Goal: Task Accomplishment & Management: Use online tool/utility

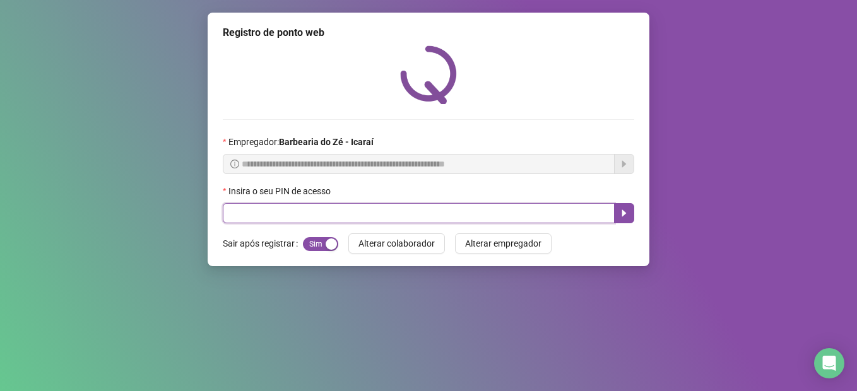
click at [307, 208] on input "text" at bounding box center [419, 213] width 392 height 20
type input "****"
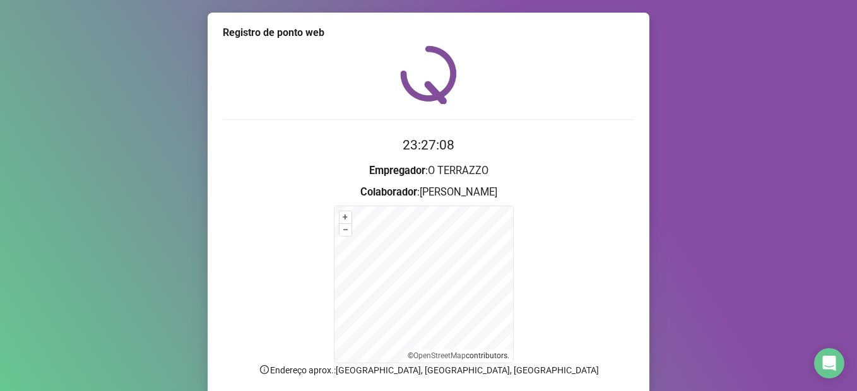
scroll to position [98, 0]
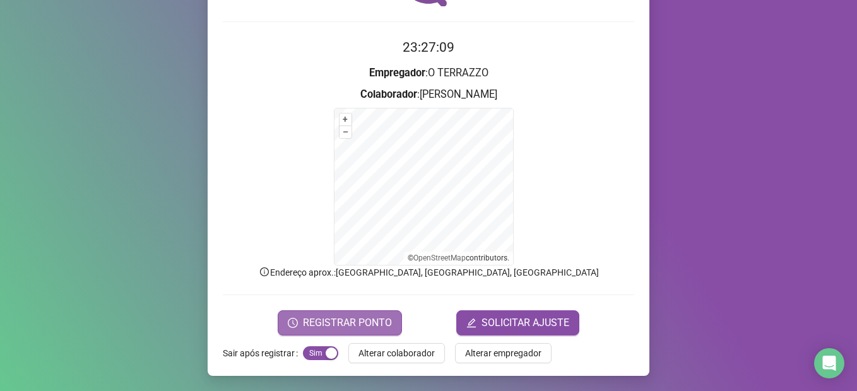
click at [333, 321] on span "REGISTRAR PONTO" at bounding box center [347, 323] width 89 height 15
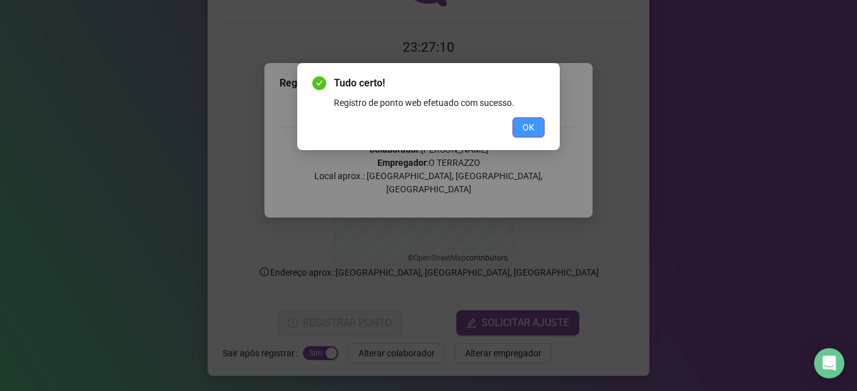
click at [531, 121] on span "OK" at bounding box center [529, 128] width 12 height 14
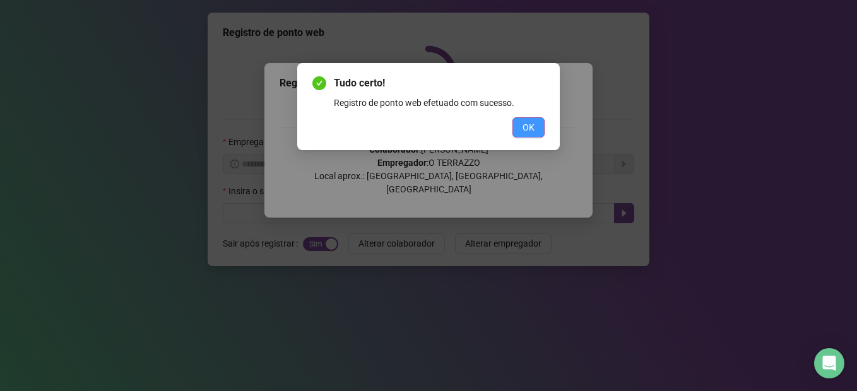
scroll to position [0, 0]
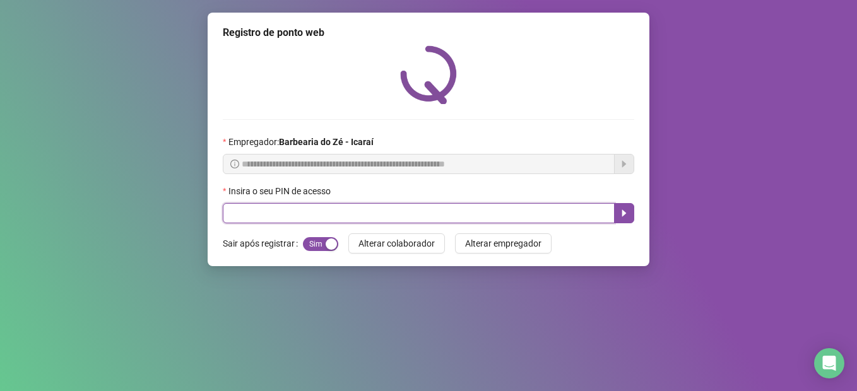
click at [251, 213] on input "text" at bounding box center [419, 213] width 392 height 20
type input "****"
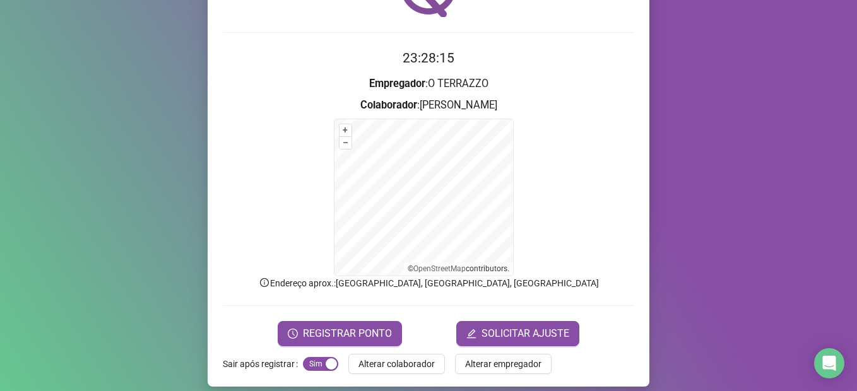
scroll to position [98, 0]
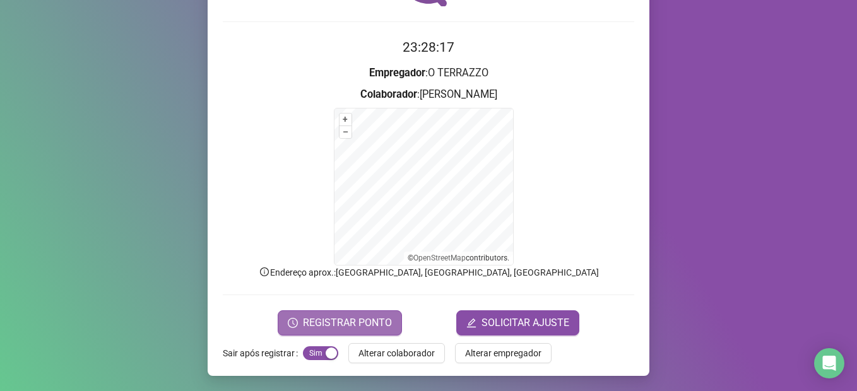
click at [333, 320] on span "REGISTRAR PONTO" at bounding box center [347, 323] width 89 height 15
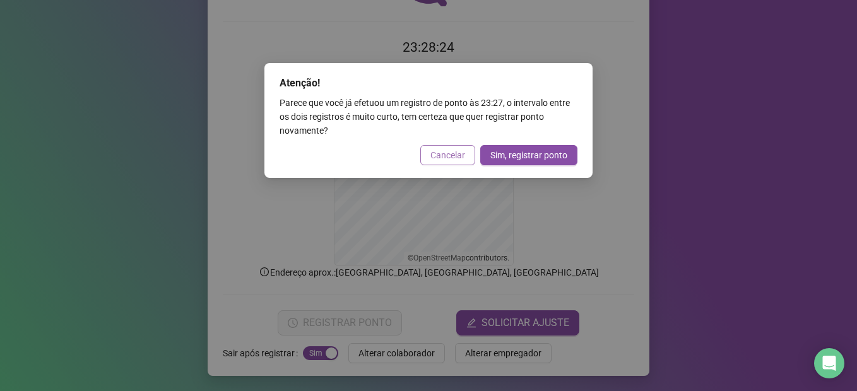
click at [456, 151] on span "Cancelar" at bounding box center [447, 155] width 35 height 14
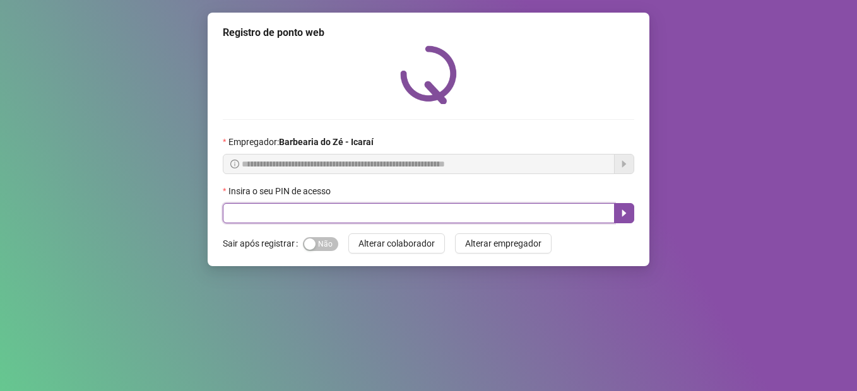
click at [248, 204] on input "text" at bounding box center [419, 213] width 392 height 20
type input "****"
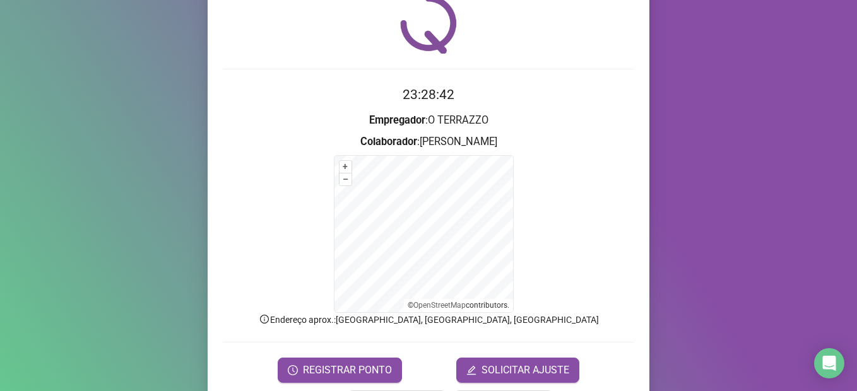
scroll to position [76, 0]
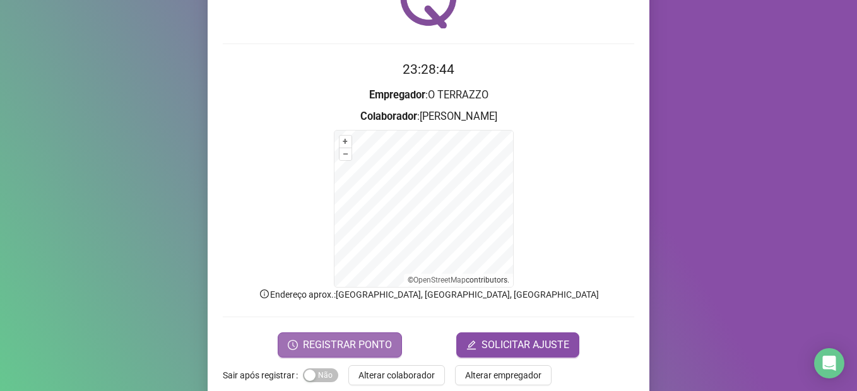
click at [314, 338] on span "REGISTRAR PONTO" at bounding box center [347, 345] width 89 height 15
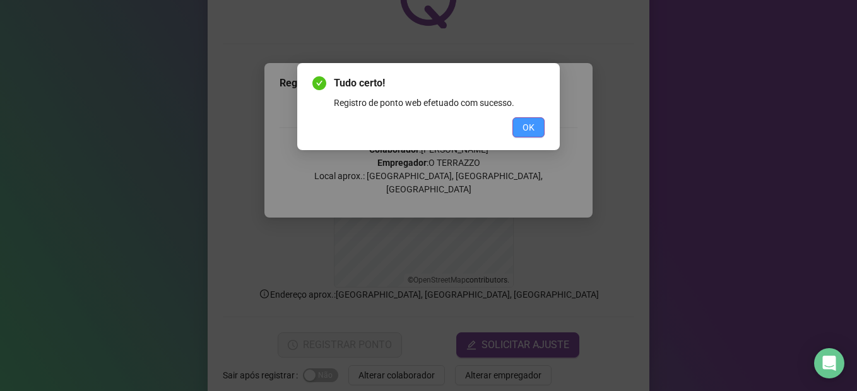
click at [529, 131] on span "OK" at bounding box center [529, 128] width 12 height 14
